Goal: Check status: Check status

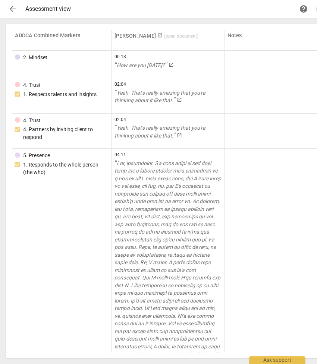
click at [174, 37] on span "( open document )" at bounding box center [181, 36] width 34 height 5
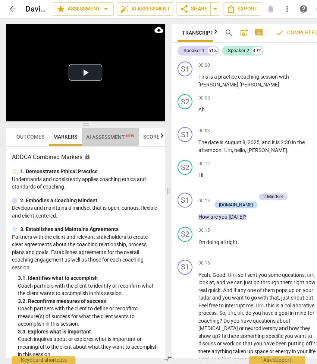
click at [111, 137] on span "AI Assessment New" at bounding box center [110, 137] width 48 height 6
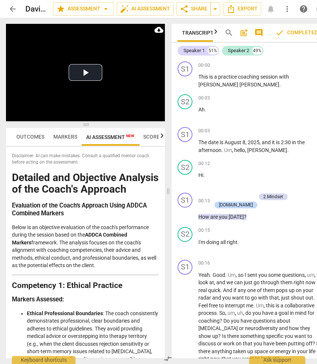
click at [155, 137] on span "Scores" at bounding box center [152, 137] width 19 height 6
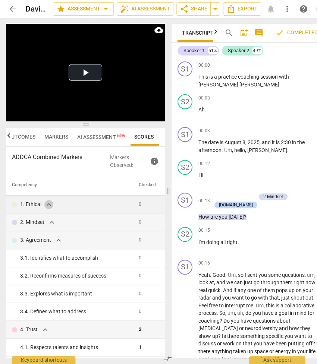
click at [49, 204] on span "expand_more" at bounding box center [48, 204] width 9 height 9
click at [49, 224] on span "expand_more" at bounding box center [51, 222] width 9 height 9
click at [51, 224] on span "expand_more" at bounding box center [51, 222] width 9 height 9
